Goal: Obtain resource: Download file/media

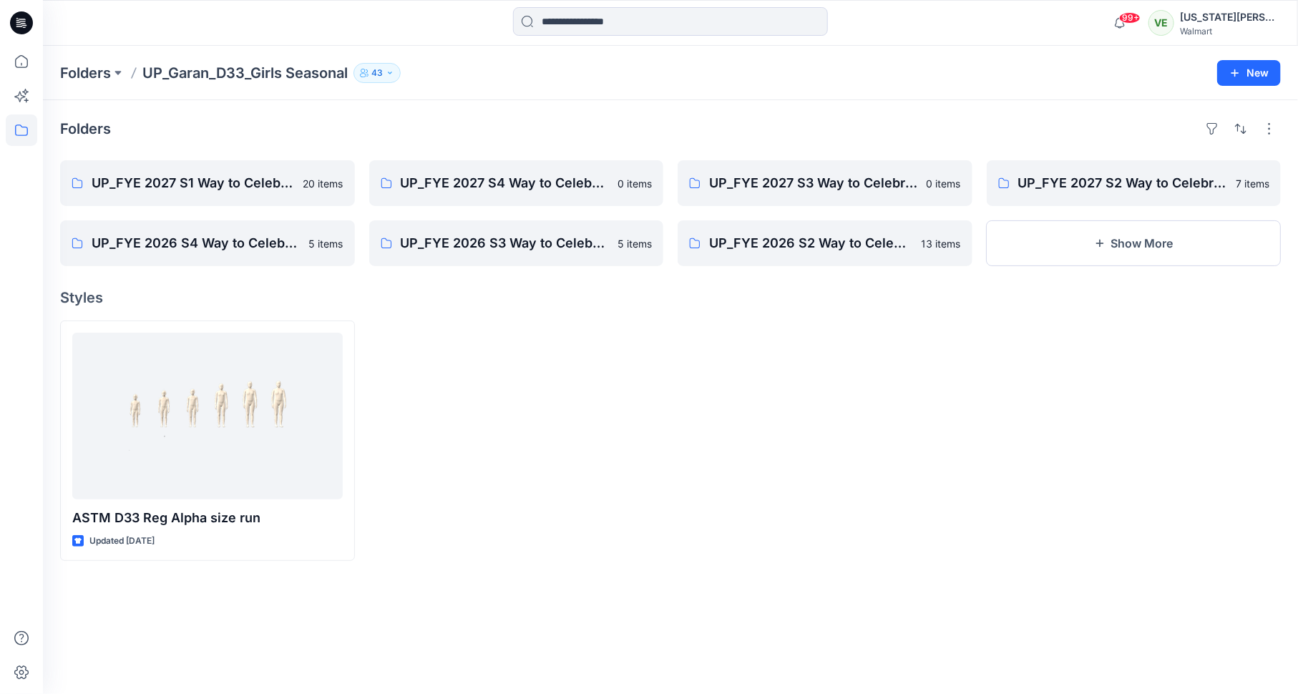
click at [24, 19] on icon at bounding box center [22, 19] width 7 height 1
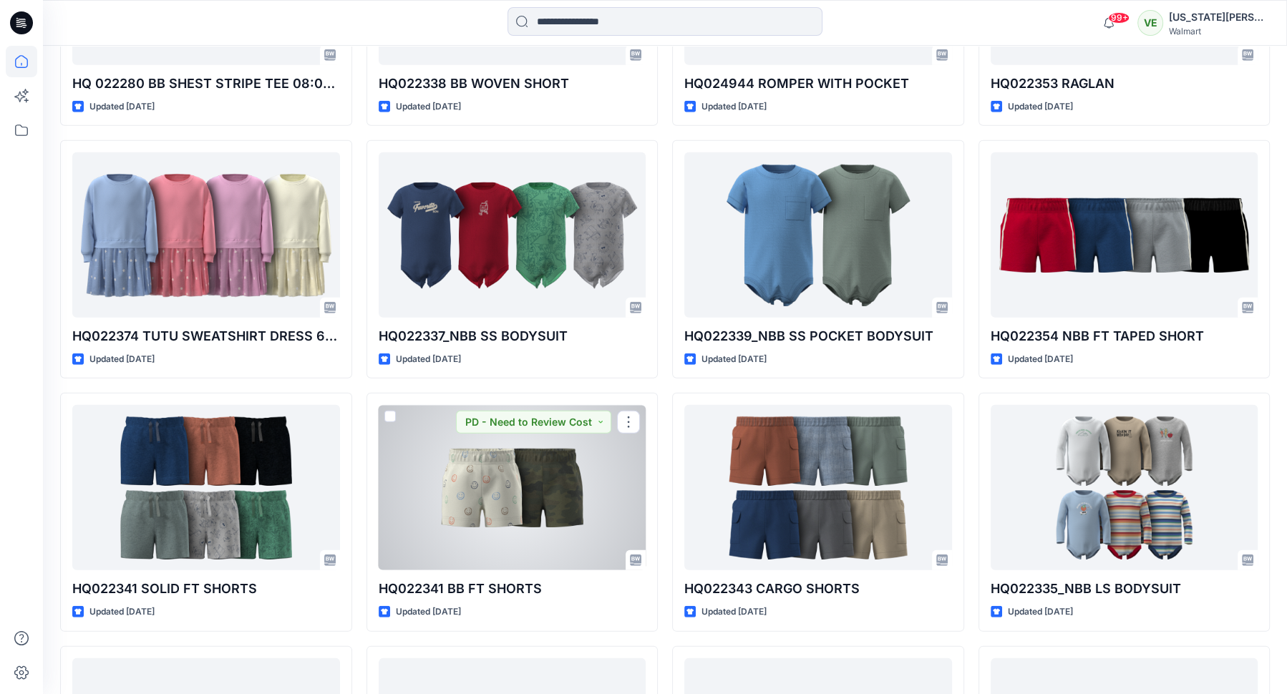
scroll to position [4398, 0]
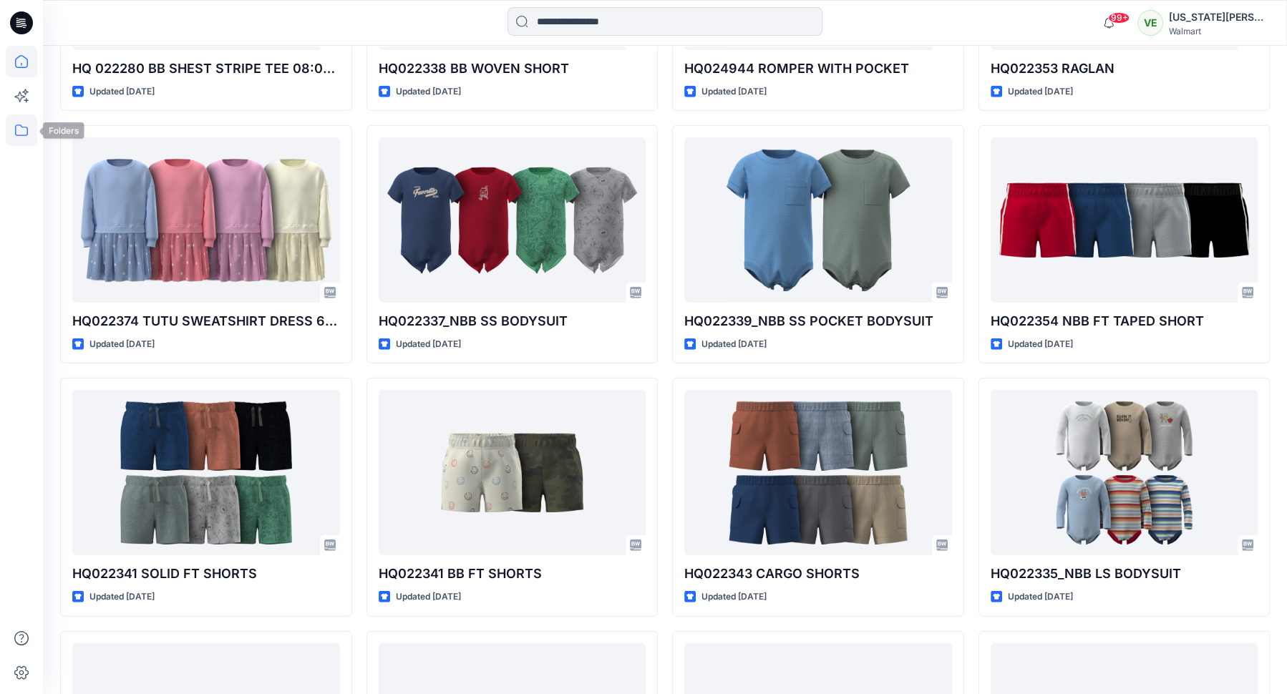
click at [16, 135] on icon at bounding box center [21, 130] width 13 height 11
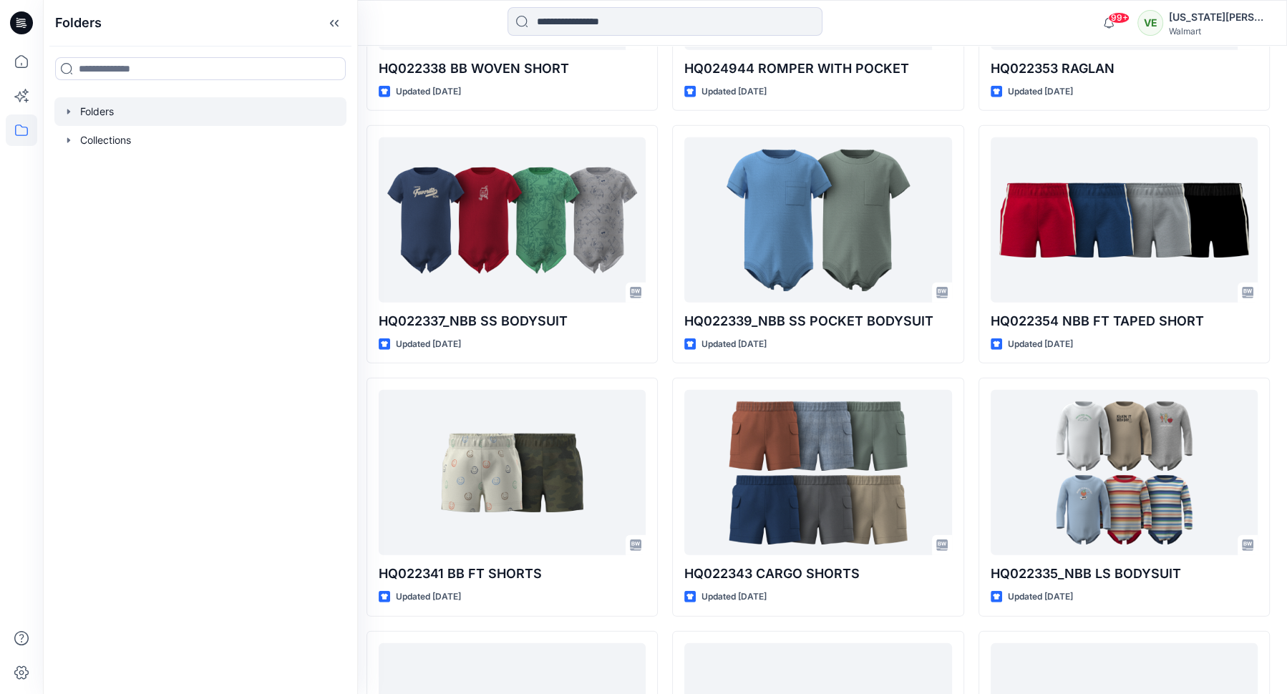
click at [218, 107] on div at bounding box center [200, 111] width 292 height 29
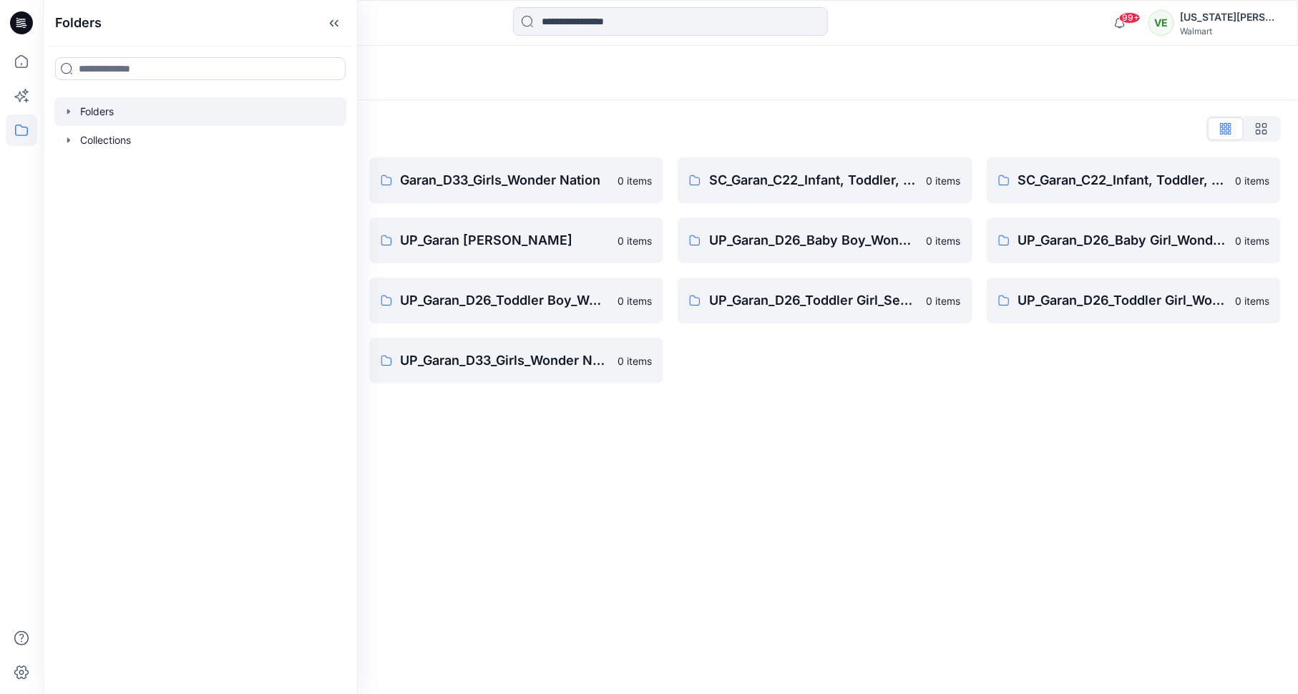
click at [525, 540] on div "Folders Folders List Garan_D33_Girls Seasonal 0 items UP Garan first insights 0…" at bounding box center [671, 370] width 1256 height 649
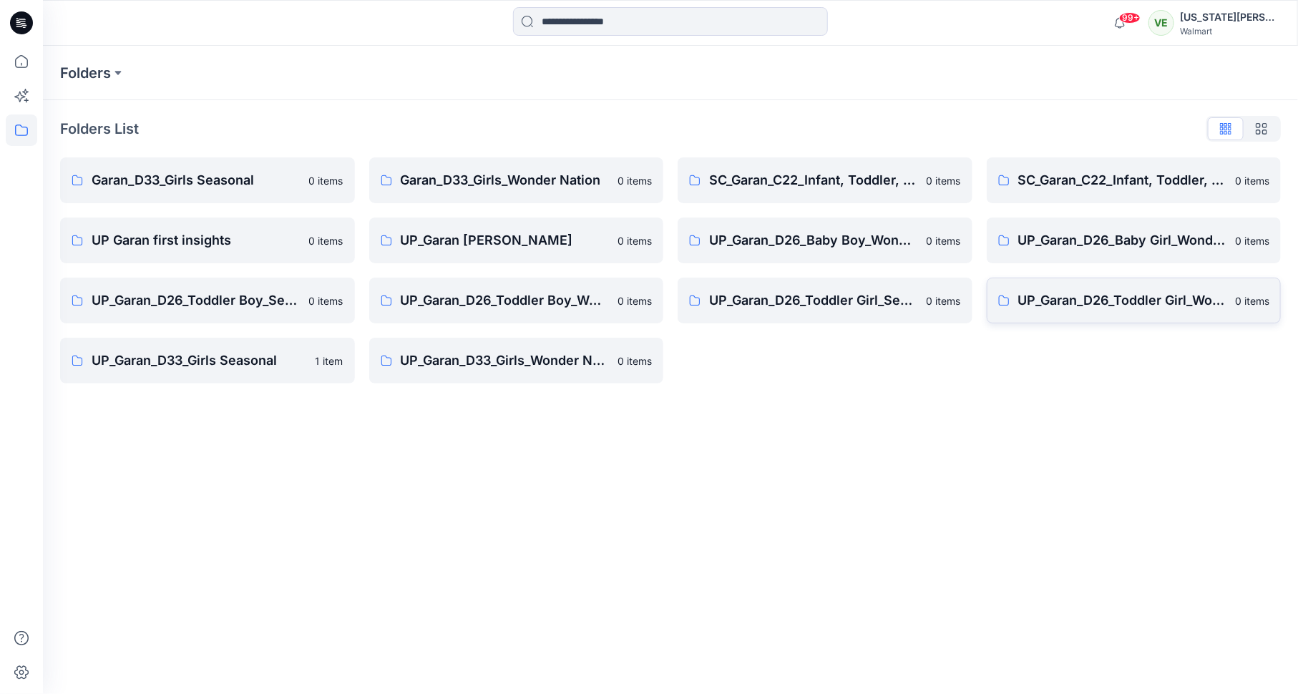
click at [1086, 318] on link "UP_Garan_D26_Toddler Girl_Wonder_Nation 0 items" at bounding box center [1134, 301] width 295 height 46
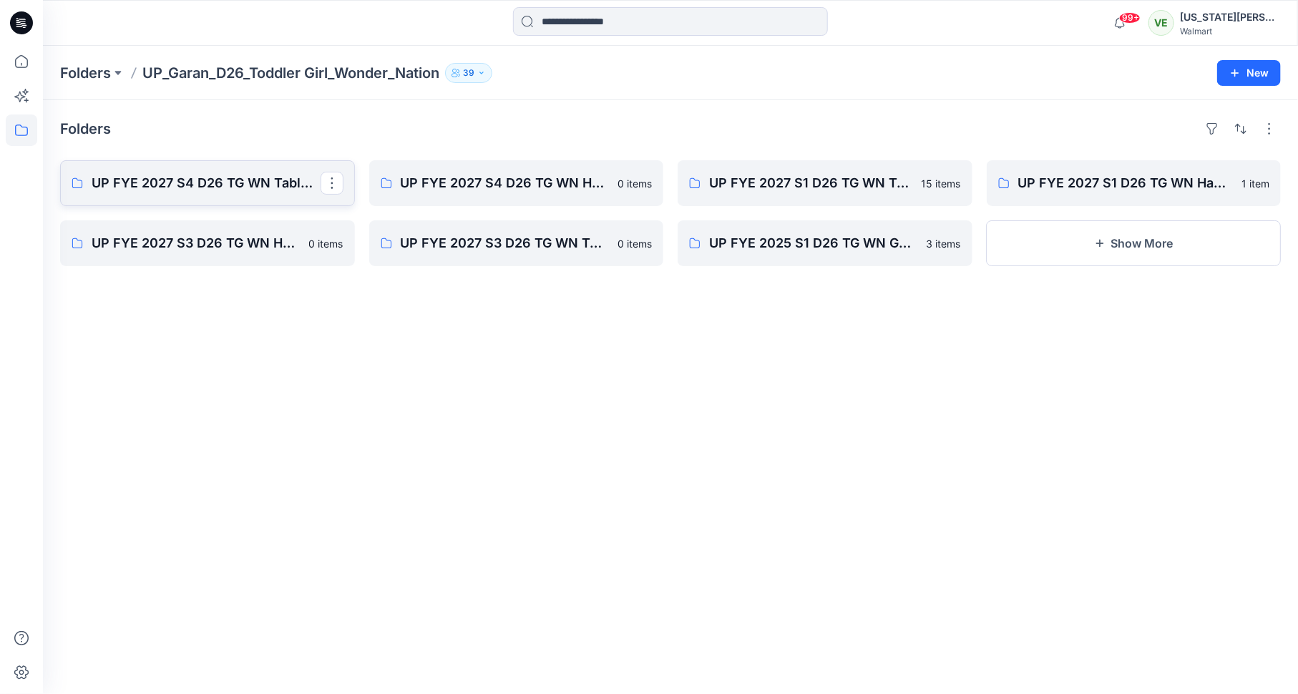
click at [242, 185] on p "UP FYE 2027 S4 D26 TG WN Table Garan" at bounding box center [206, 183] width 229 height 20
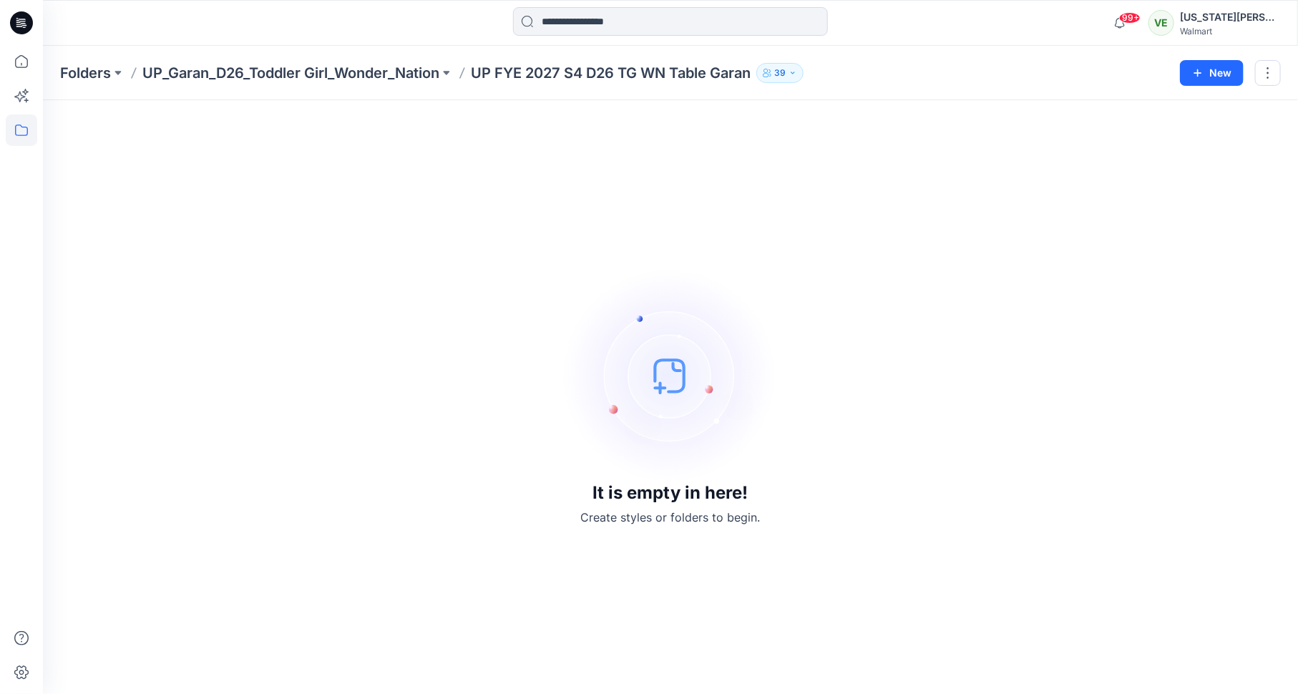
click at [424, 53] on div "Folders UP_Garan_D26_Toddler Girl_Wonder_Nation UP FYE 2027 S4 D26 TG WN Table …" at bounding box center [671, 73] width 1256 height 54
click at [418, 69] on p "UP_Garan_D26_Toddler Girl_Wonder_Nation" at bounding box center [290, 73] width 297 height 20
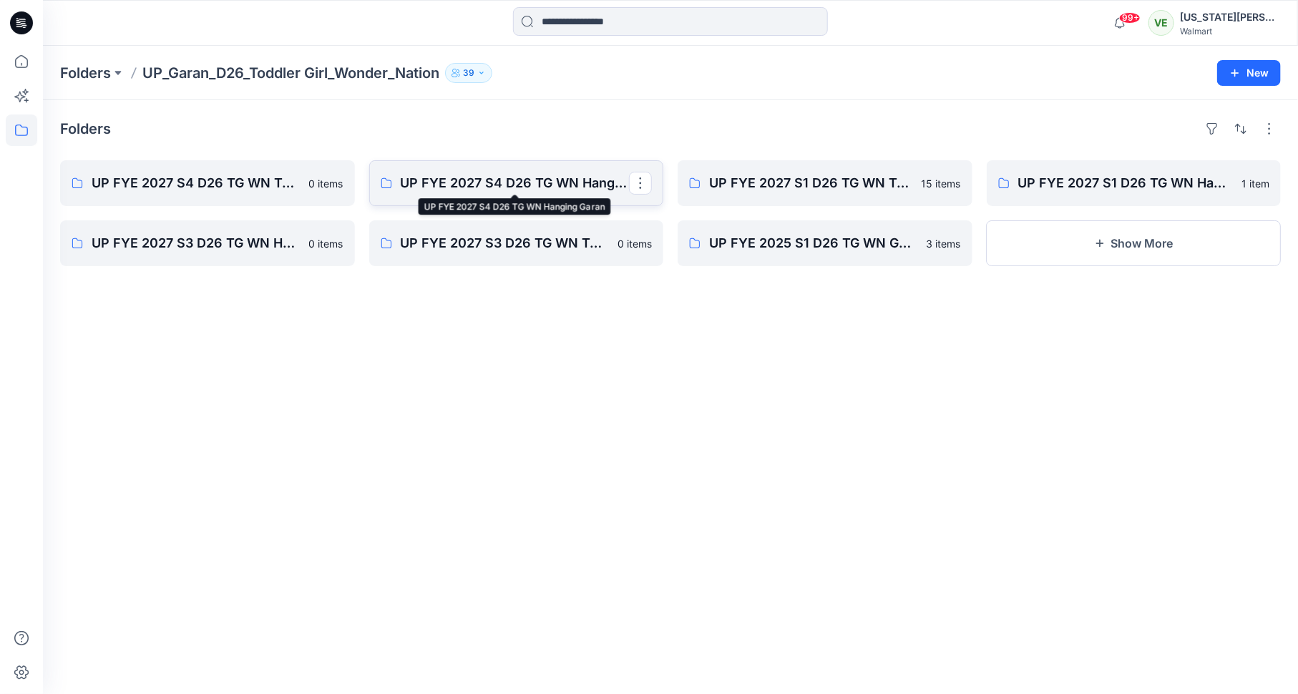
click at [521, 184] on p "UP FYE 2027 S4 D26 TG WN Hanging Garan" at bounding box center [515, 183] width 229 height 20
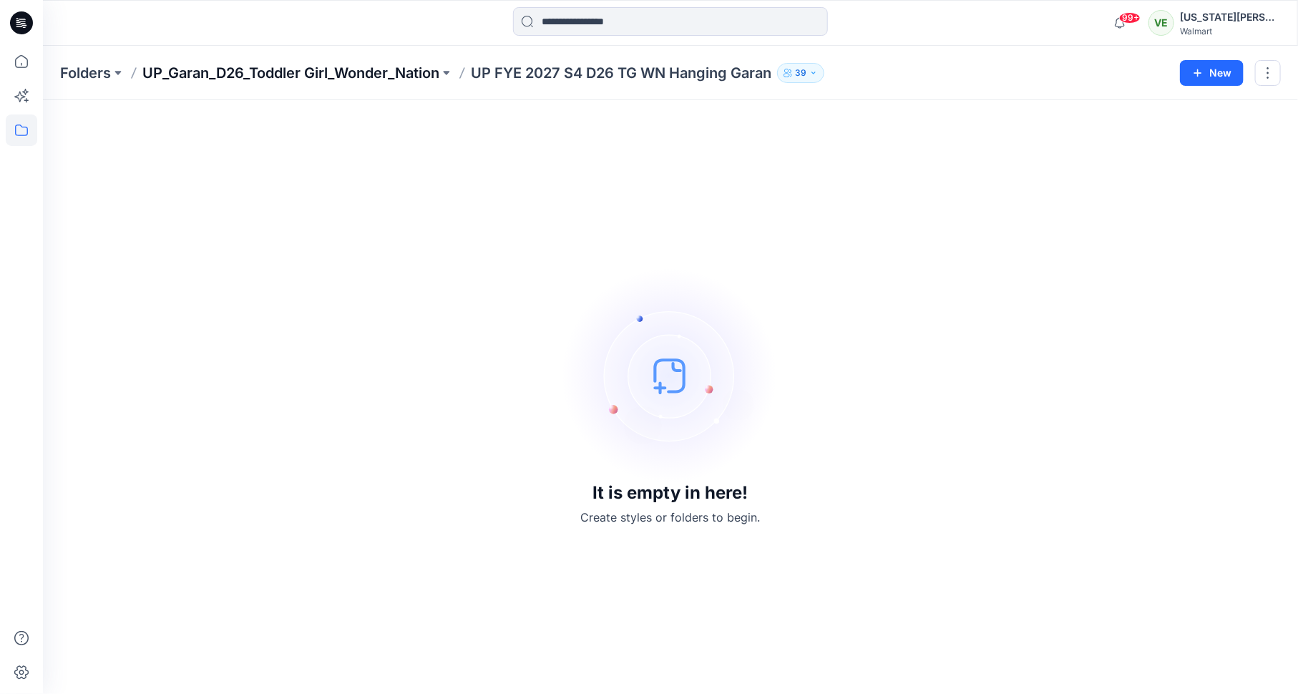
click at [339, 74] on p "UP_Garan_D26_Toddler Girl_Wonder_Nation" at bounding box center [290, 73] width 297 height 20
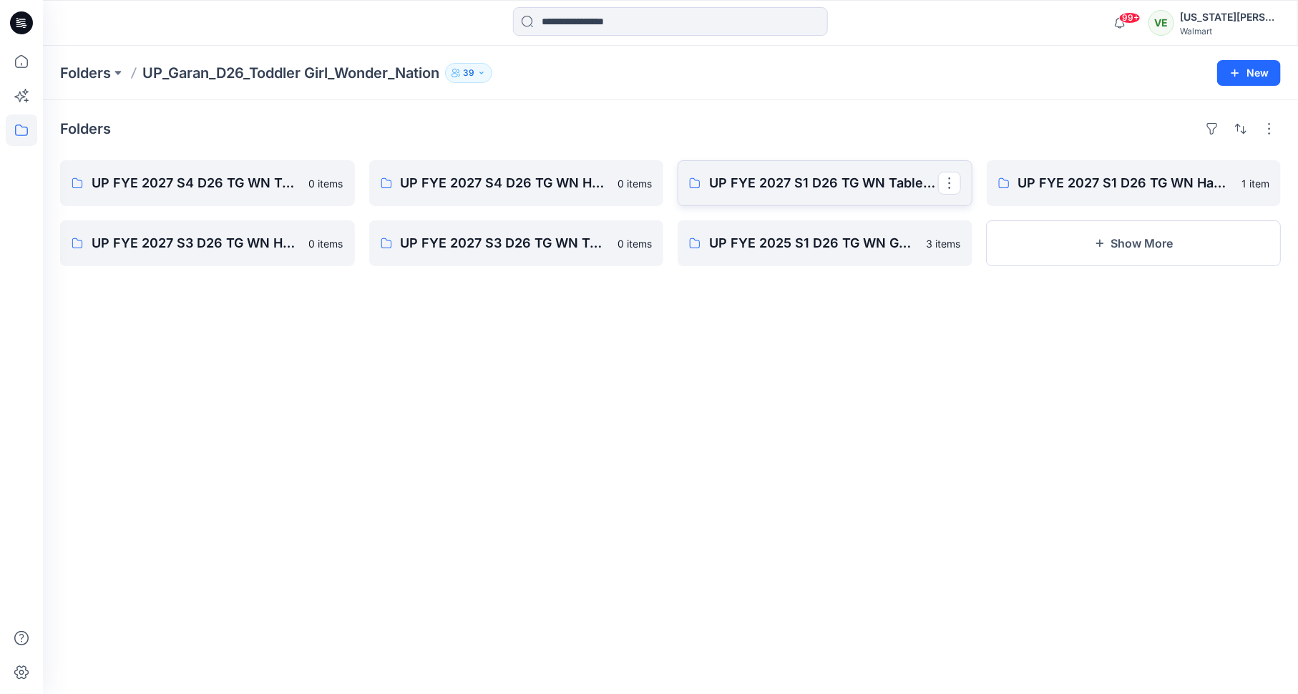
click at [724, 178] on p "UP FYE 2027 S1 D26 TG WN Table Garan" at bounding box center [823, 183] width 229 height 20
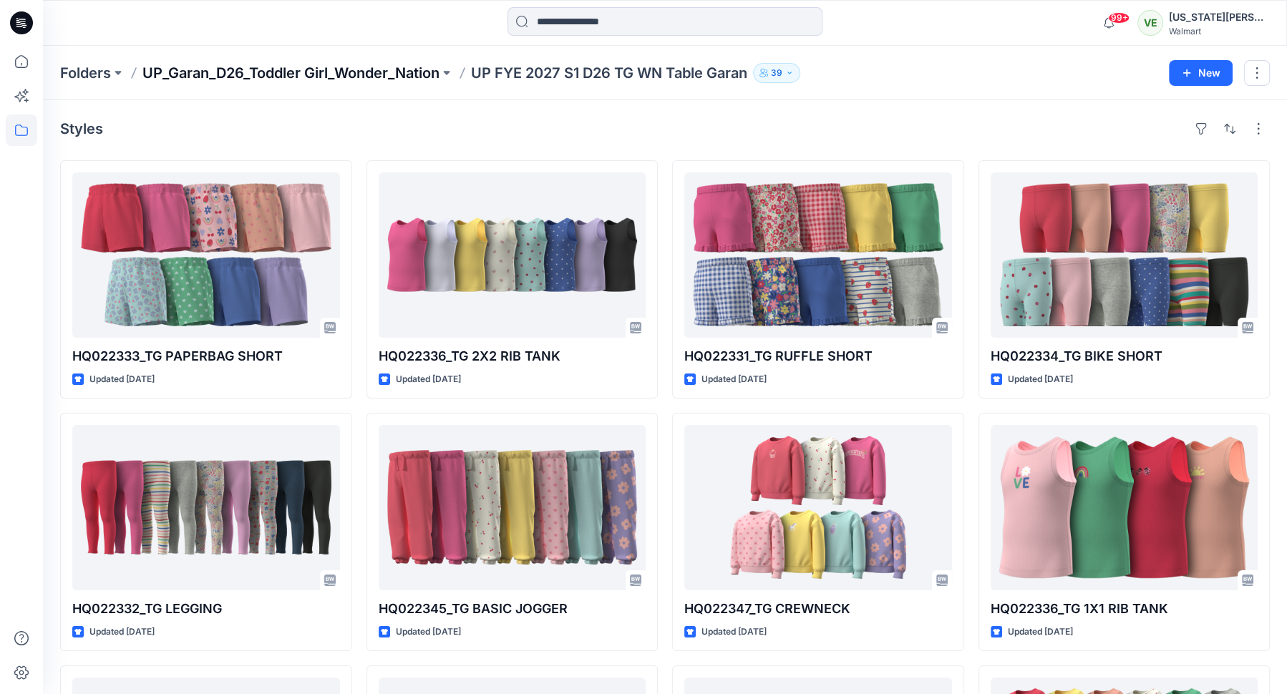
click at [356, 75] on p "UP_Garan_D26_Toddler Girl_Wonder_Nation" at bounding box center [290, 73] width 297 height 20
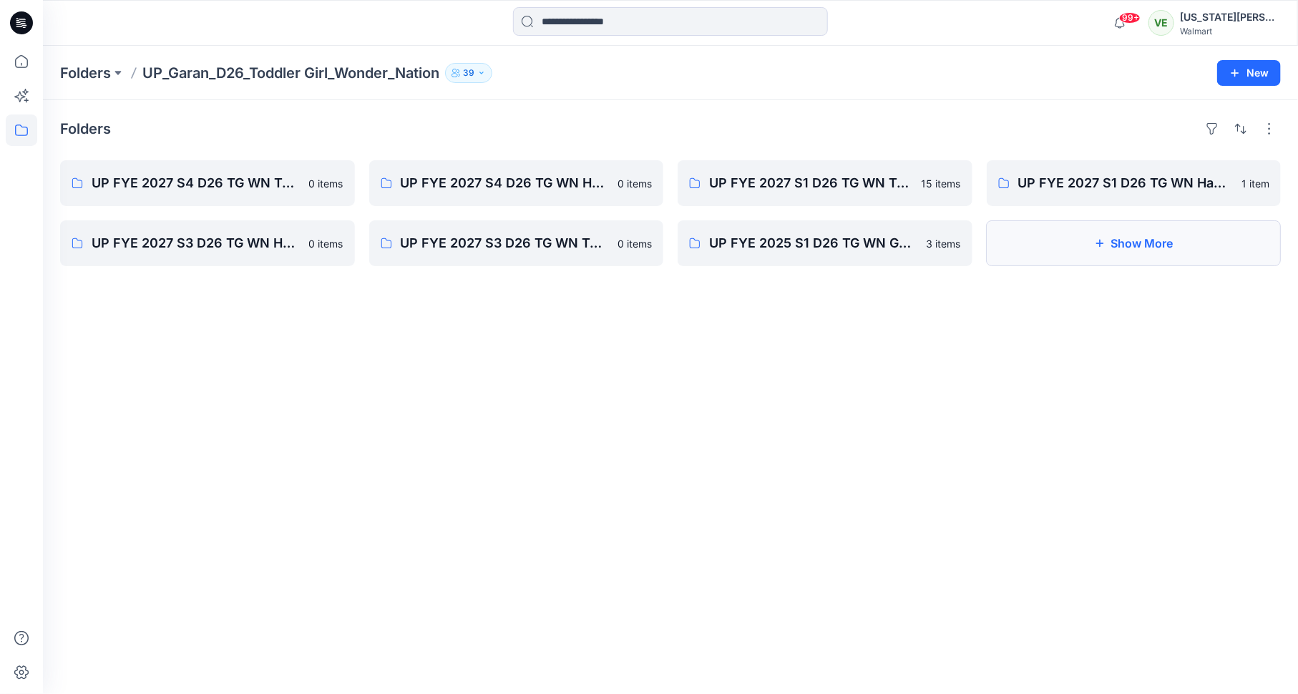
click at [1004, 248] on button "Show More" at bounding box center [1134, 243] width 295 height 46
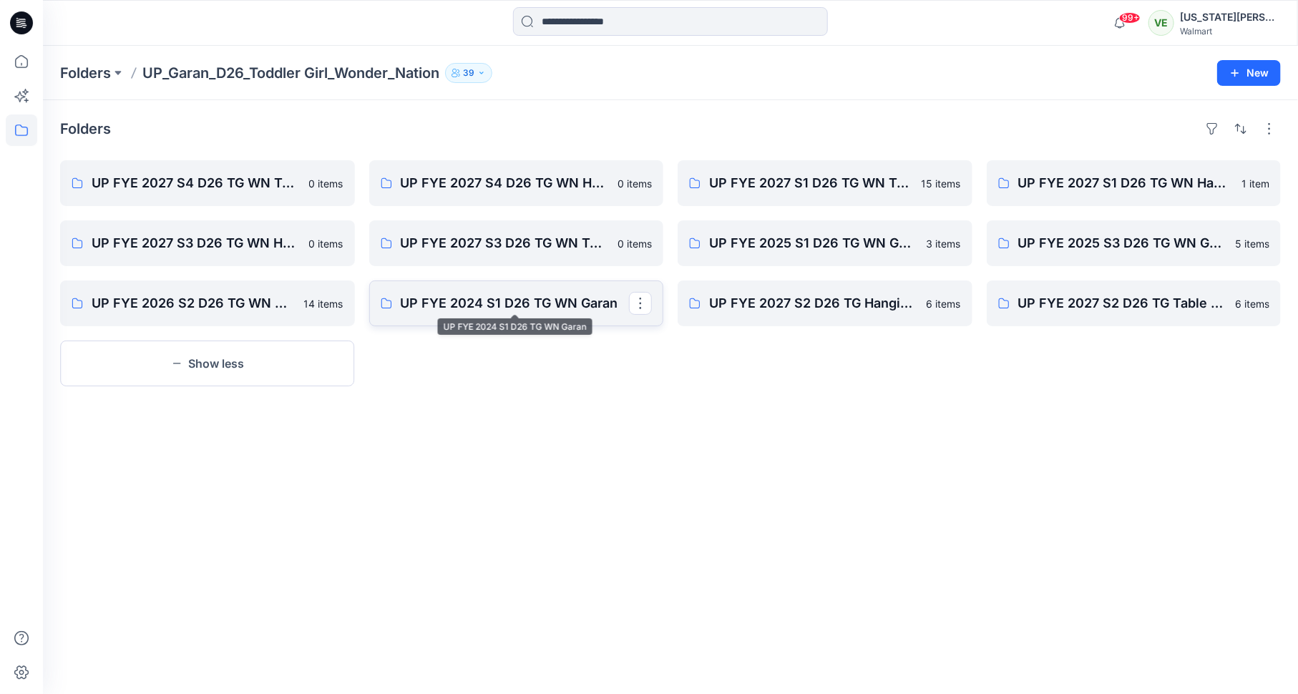
click at [431, 299] on p "UP FYE 2024 S1 D26 TG WN Garan" at bounding box center [515, 303] width 229 height 20
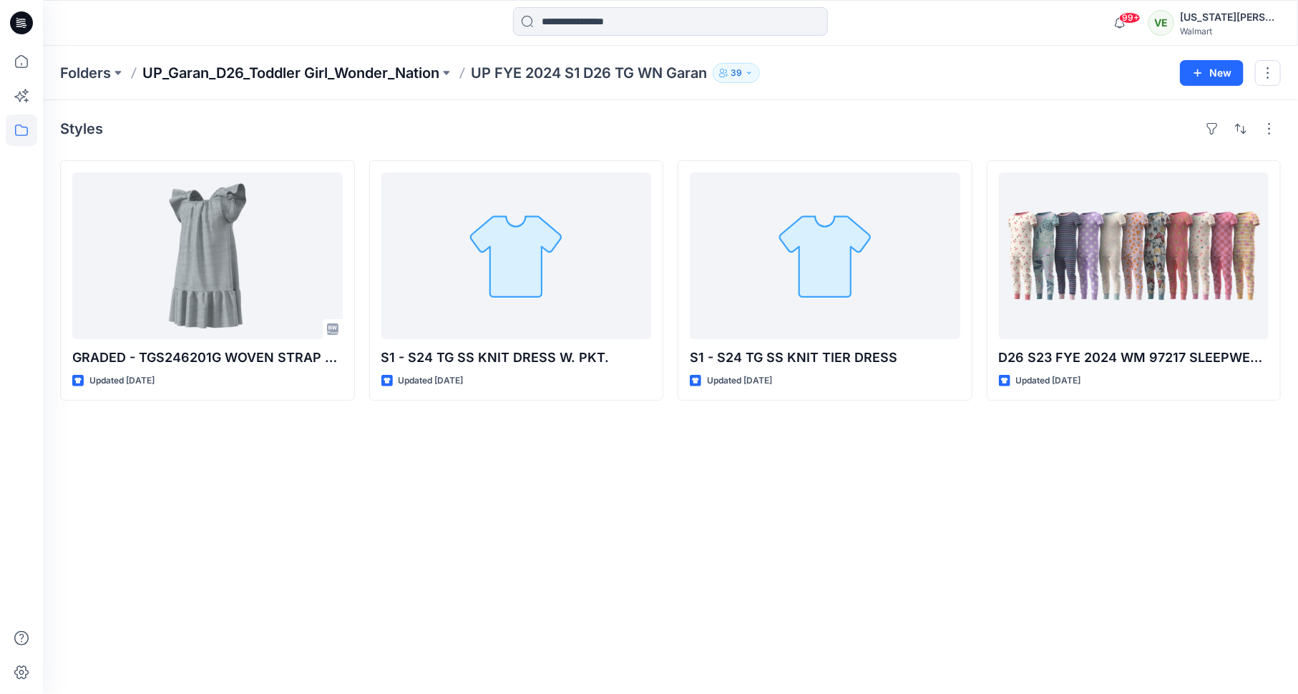
click at [276, 81] on p "UP_Garan_D26_Toddler Girl_Wonder_Nation" at bounding box center [290, 73] width 297 height 20
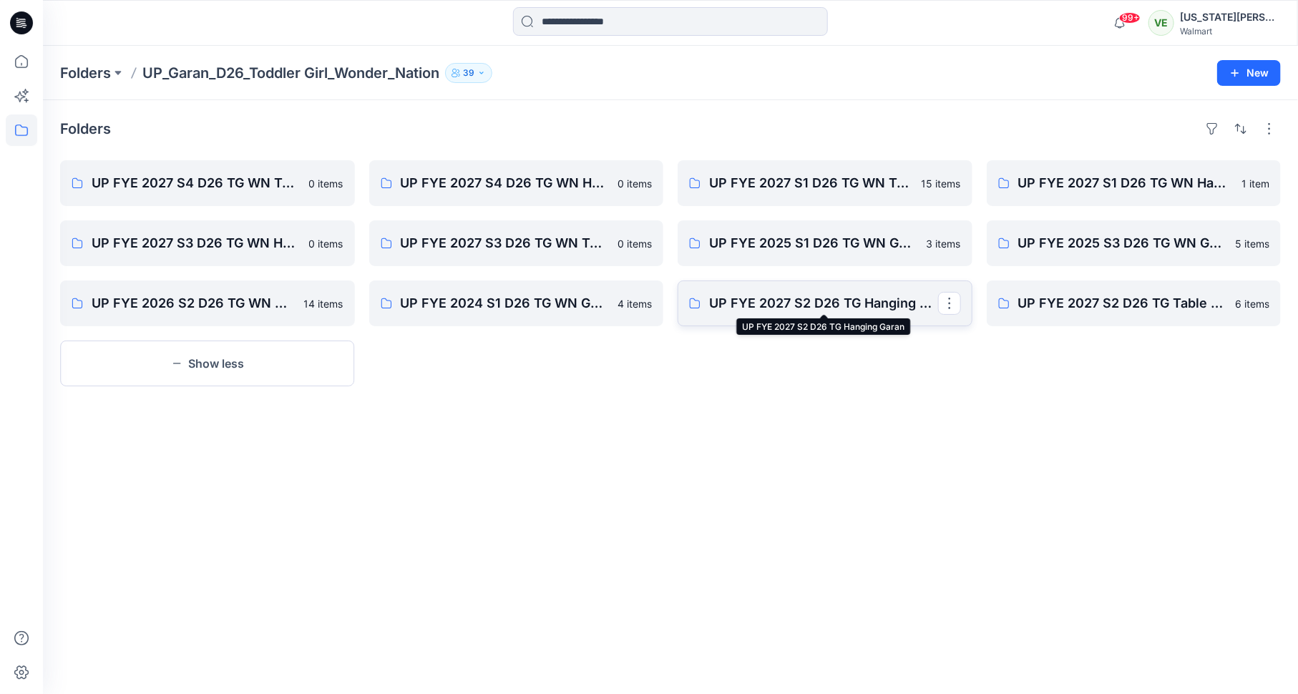
click at [816, 311] on p "UP FYE 2027 S2 D26 TG Hanging Garan" at bounding box center [823, 303] width 229 height 20
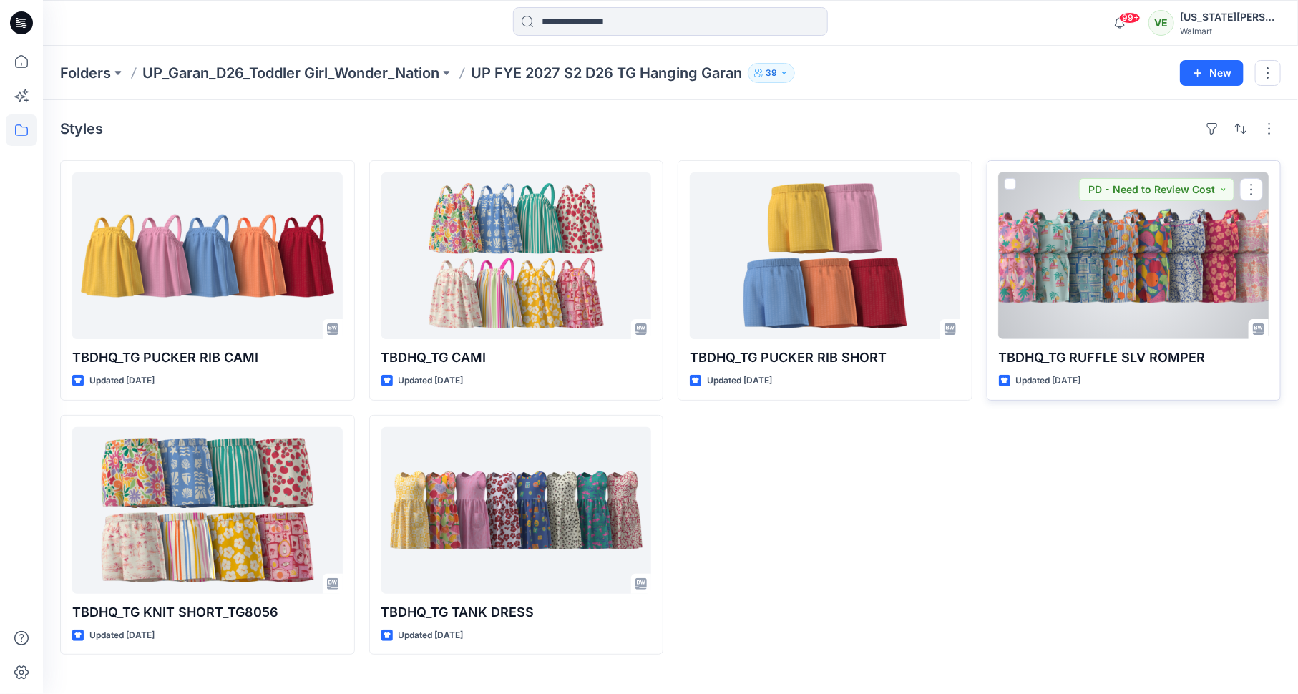
click at [1066, 282] on div at bounding box center [1134, 256] width 271 height 167
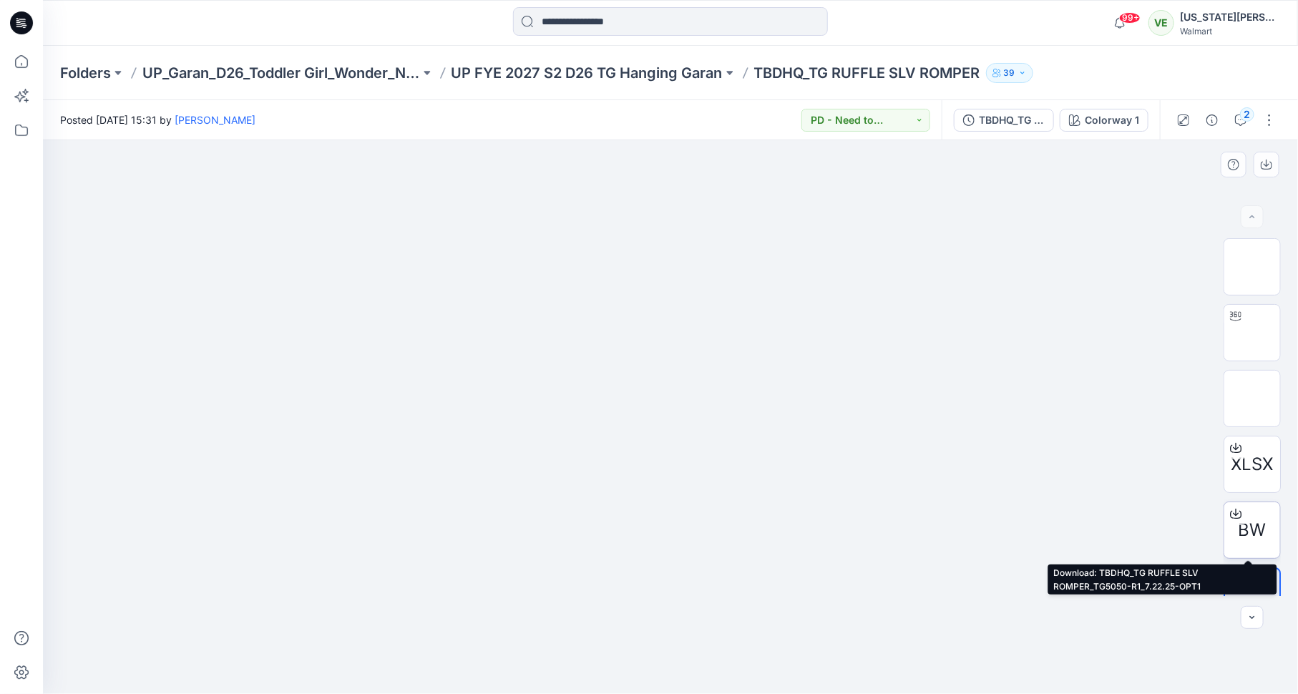
click at [1228, 504] on div at bounding box center [1236, 513] width 23 height 23
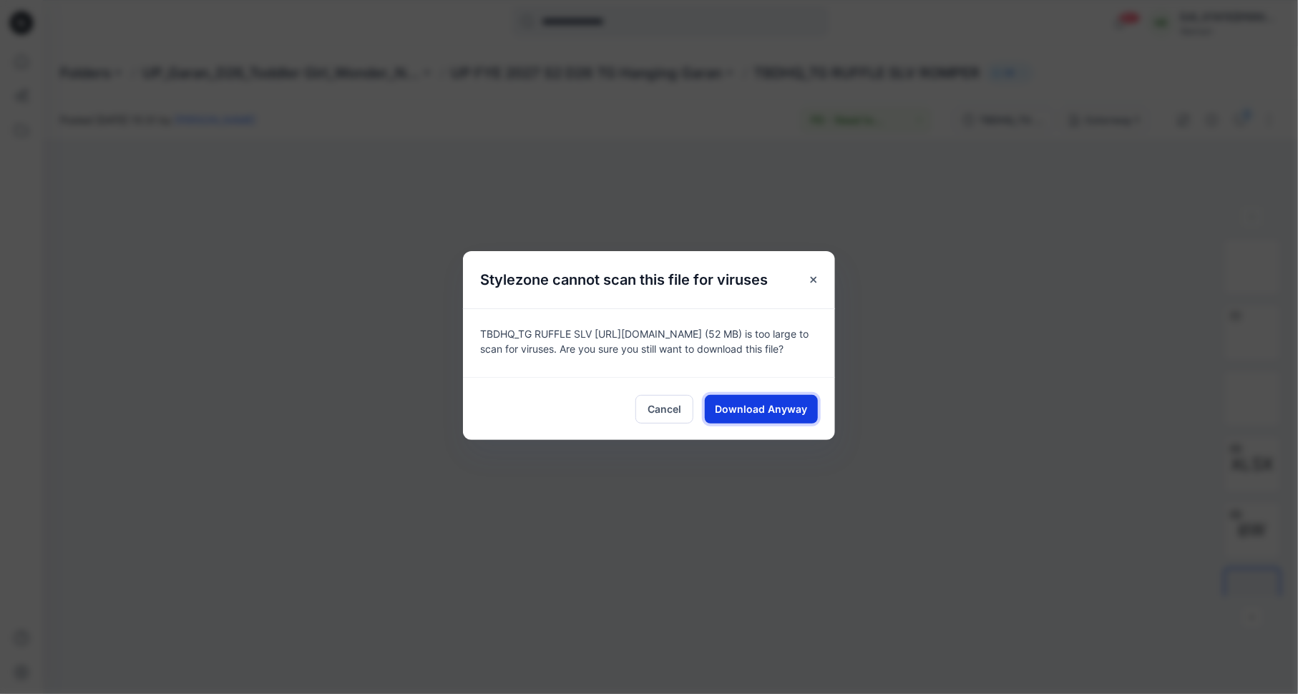
click at [778, 424] on button "Download Anyway" at bounding box center [761, 409] width 113 height 29
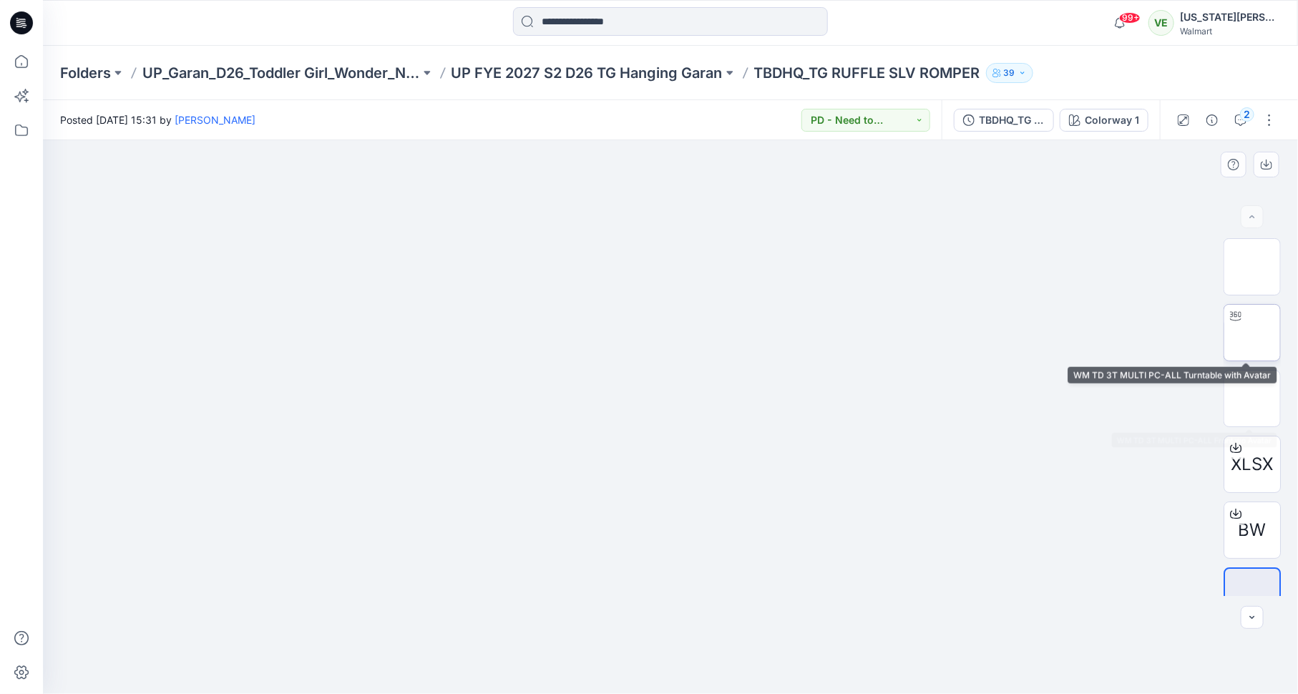
click at [1243, 316] on div at bounding box center [1236, 316] width 23 height 23
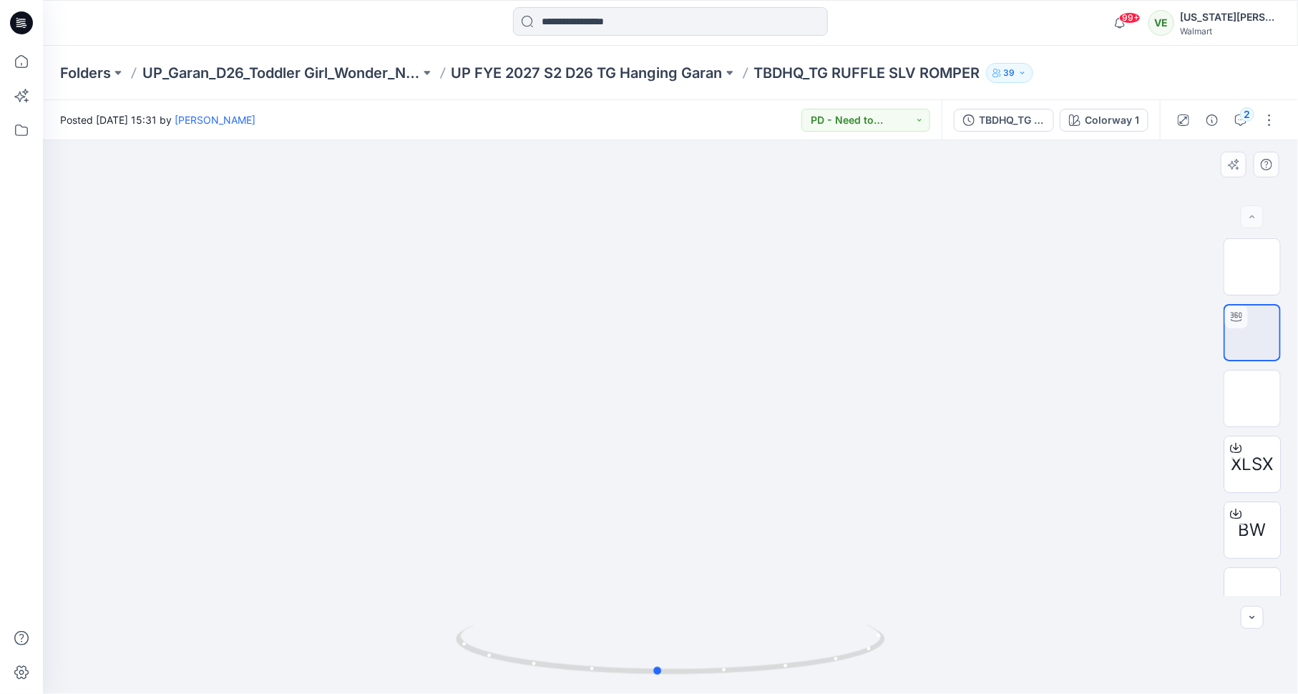
drag, startPoint x: 678, startPoint y: 545, endPoint x: 664, endPoint y: 520, distance: 29.5
click at [664, 520] on div at bounding box center [671, 417] width 1256 height 554
click at [326, 79] on p "UP_Garan_D26_Toddler Girl_Wonder_Nation" at bounding box center [281, 73] width 278 height 20
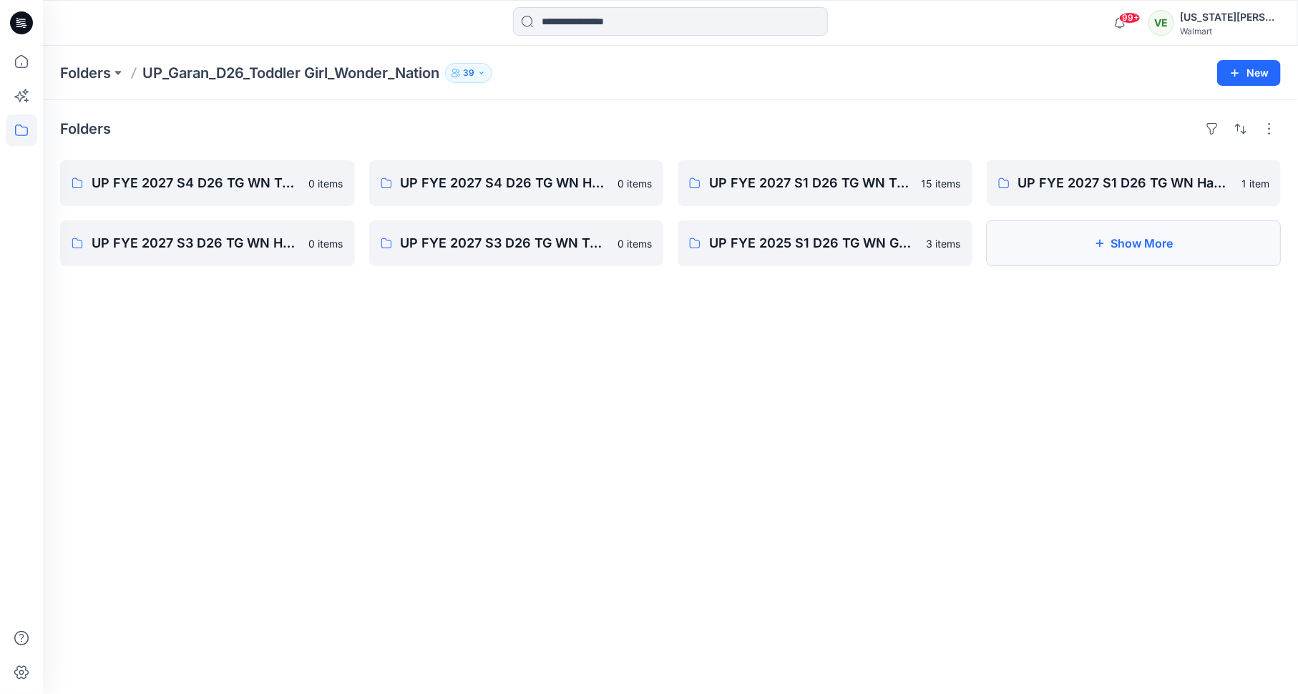
click at [1072, 231] on button "Show More" at bounding box center [1134, 243] width 295 height 46
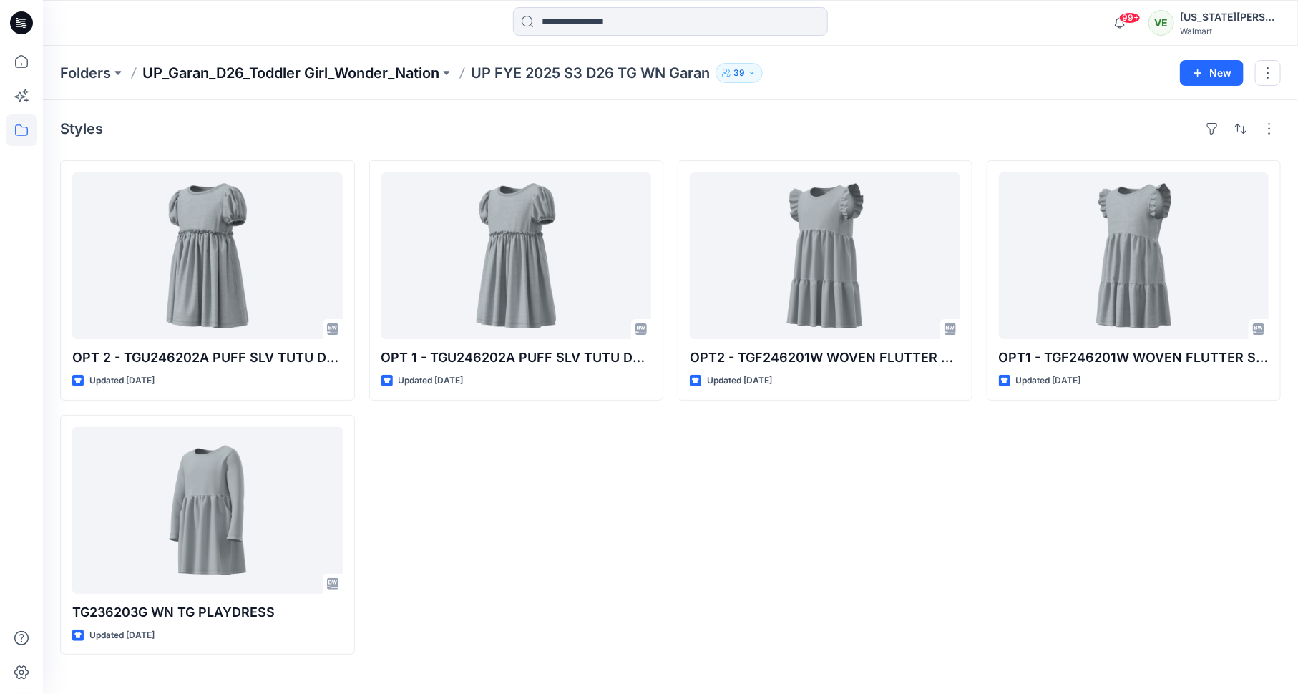
click at [414, 69] on p "UP_Garan_D26_Toddler Girl_Wonder_Nation" at bounding box center [290, 73] width 297 height 20
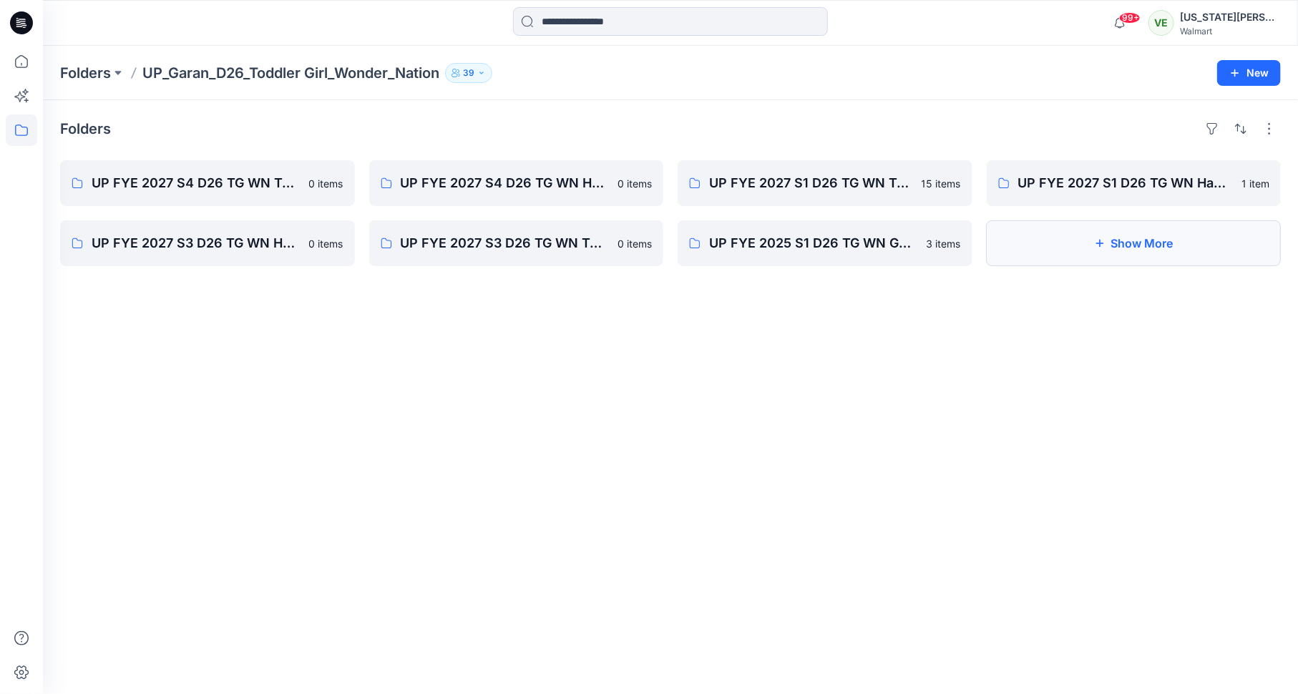
click at [1057, 238] on button "Show More" at bounding box center [1134, 243] width 295 height 46
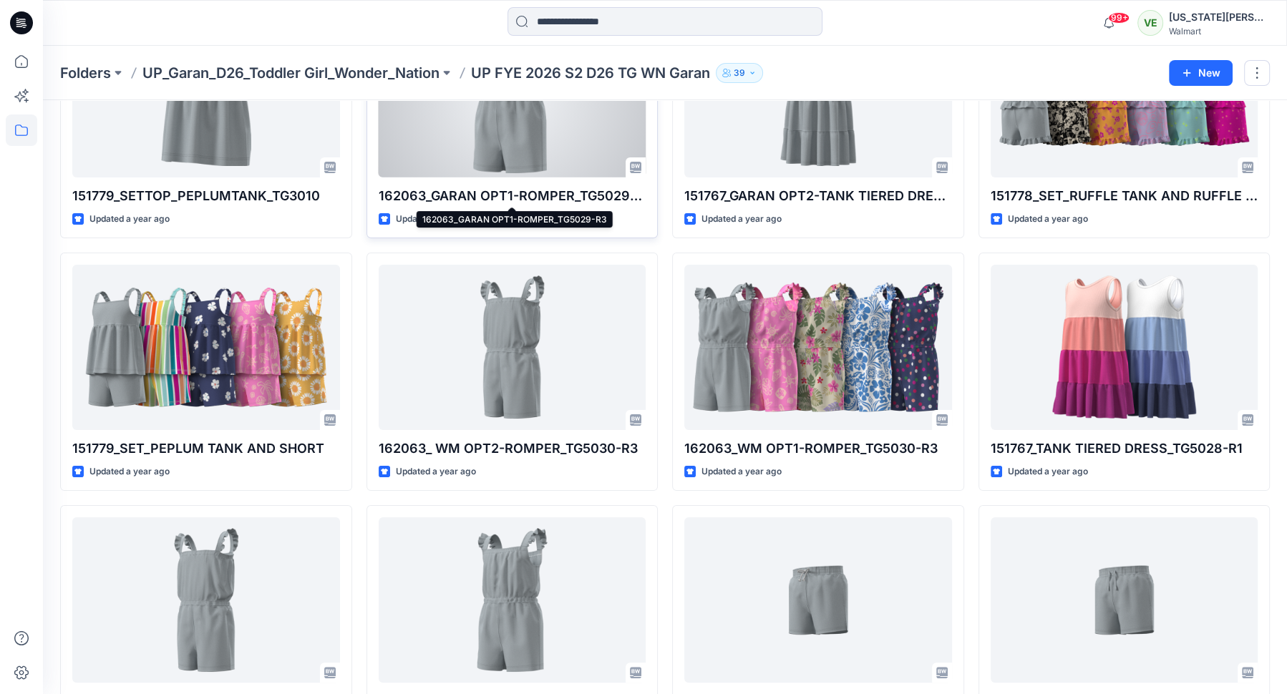
scroll to position [165, 0]
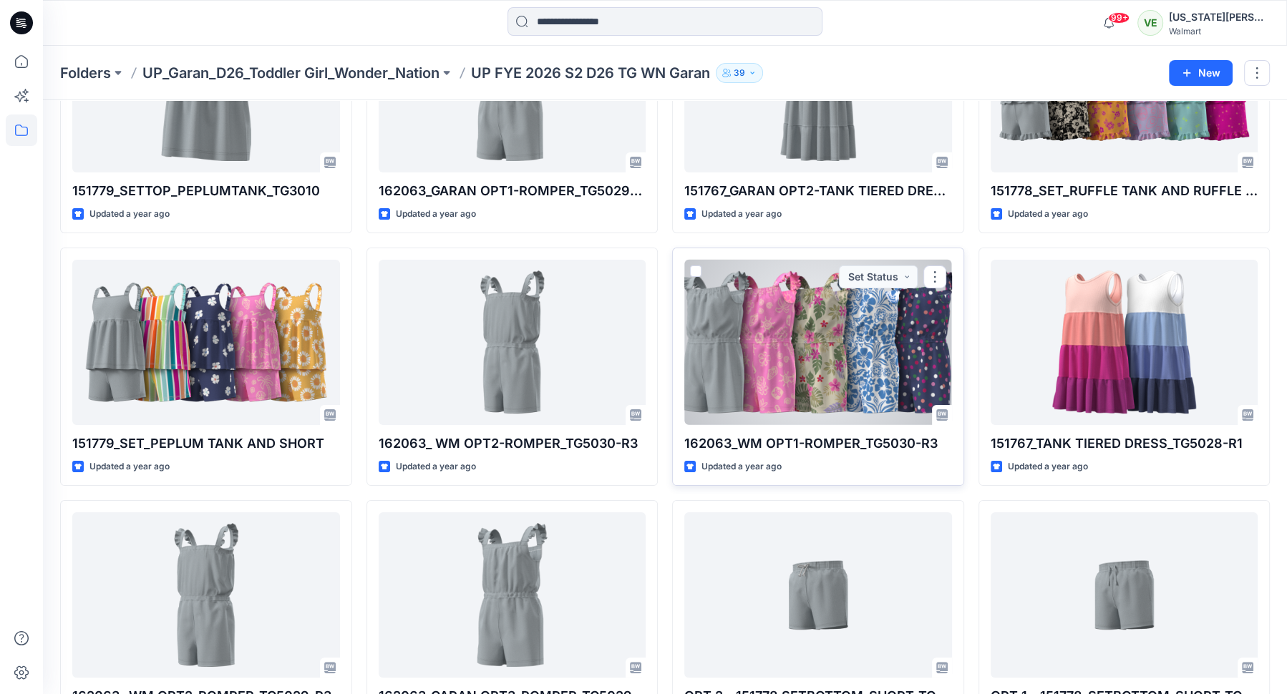
click at [891, 378] on div at bounding box center [818, 342] width 268 height 165
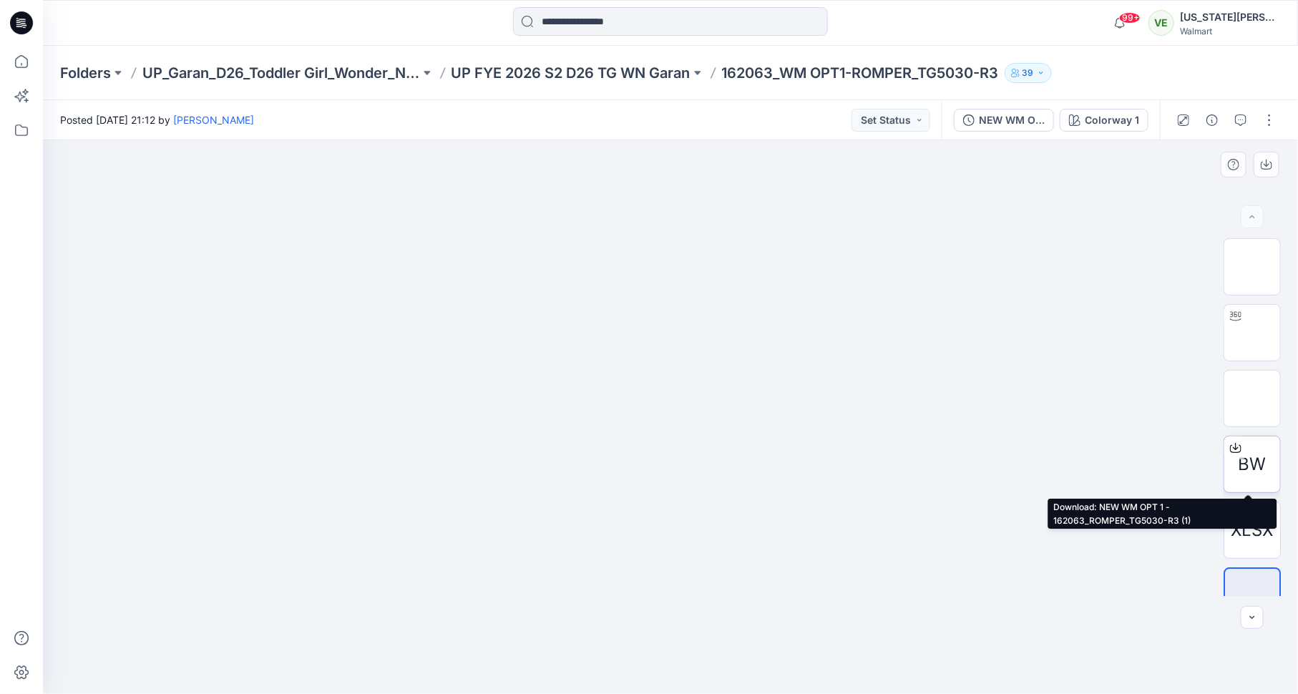
click at [1238, 444] on div at bounding box center [1236, 448] width 23 height 23
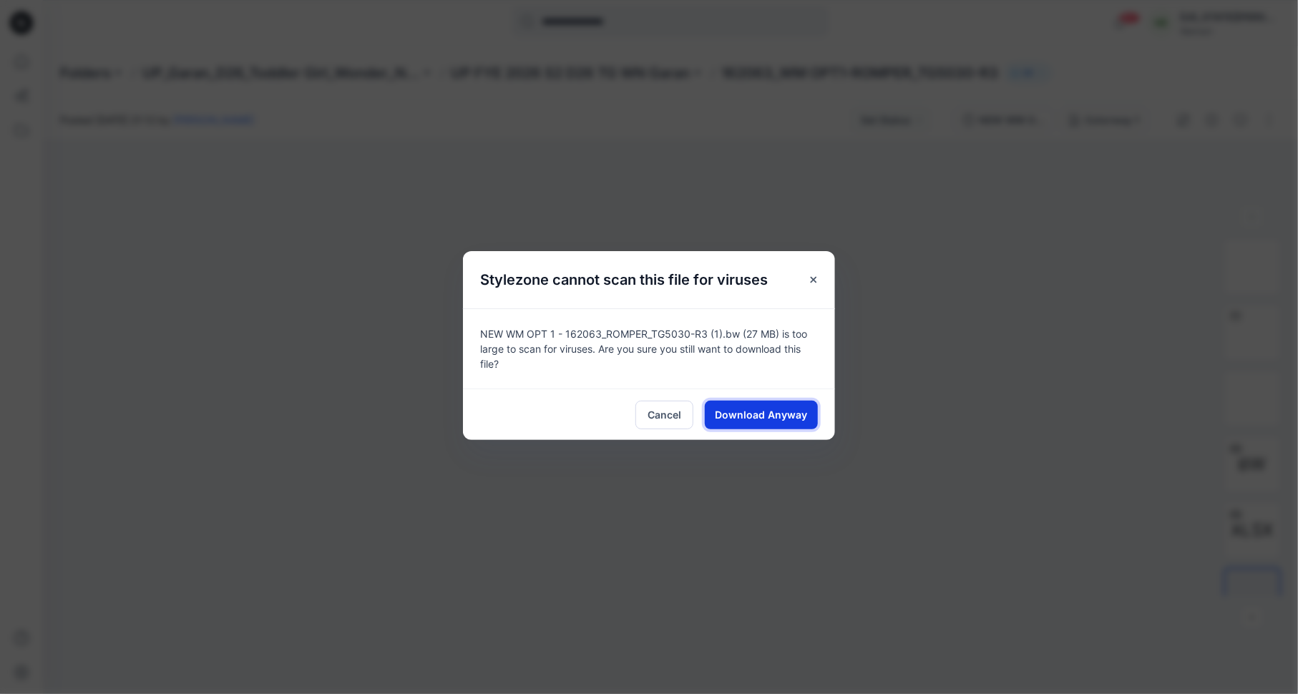
click at [772, 412] on span "Download Anyway" at bounding box center [762, 414] width 92 height 15
